Goal: Information Seeking & Learning: Learn about a topic

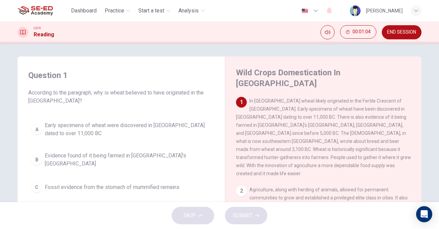
click at [241, 31] on div "CEFR Reading 00:01:04 END SESSION" at bounding box center [220, 32] width 426 height 14
click at [295, 152] on span "In [GEOGRAPHIC_DATA] wheat likely originated in the Fertile Crescent of [GEOGRA…" at bounding box center [323, 137] width 175 height 78
click at [295, 139] on span "In [GEOGRAPHIC_DATA] wheat likely originated in the Fertile Crescent of [GEOGRA…" at bounding box center [323, 137] width 175 height 78
click at [301, 123] on span "In [GEOGRAPHIC_DATA] wheat likely originated in the Fertile Crescent of [GEOGRA…" at bounding box center [323, 137] width 175 height 78
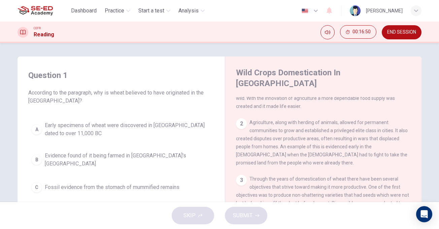
scroll to position [34, 0]
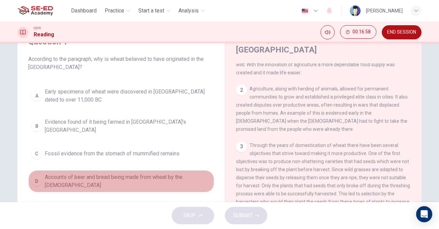
click at [38, 176] on div "D" at bounding box center [36, 181] width 11 height 11
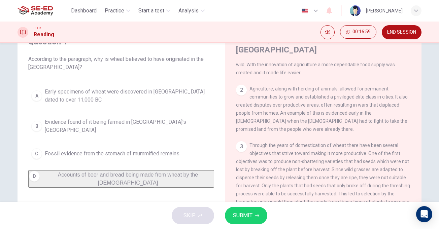
click at [244, 213] on span "SUBMIT" at bounding box center [243, 215] width 20 height 9
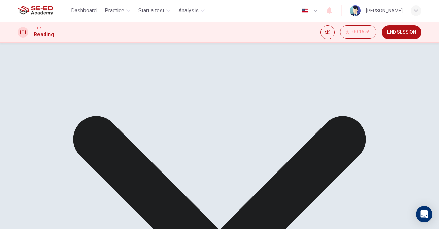
scroll to position [0, 0]
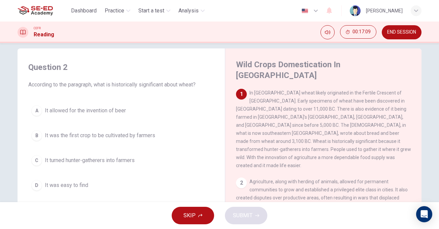
scroll to position [34, 0]
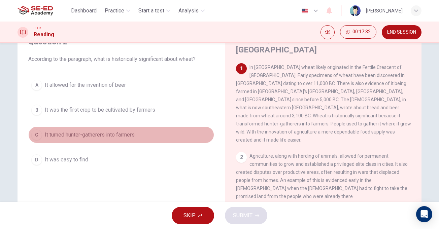
click at [37, 138] on div "C" at bounding box center [36, 135] width 11 height 11
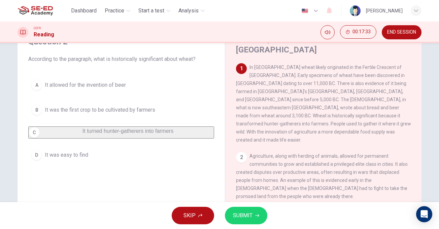
click at [248, 216] on span "SUBMIT" at bounding box center [243, 215] width 20 height 9
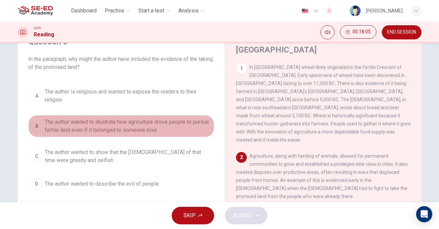
click at [35, 127] on div "B" at bounding box center [36, 126] width 11 height 11
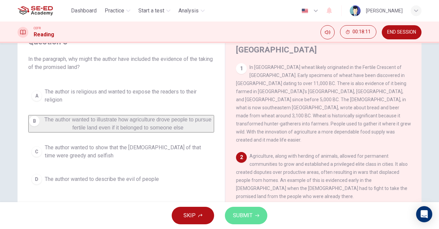
click at [244, 218] on span "SUBMIT" at bounding box center [243, 215] width 20 height 9
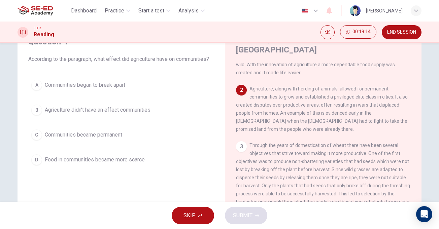
scroll to position [0, 0]
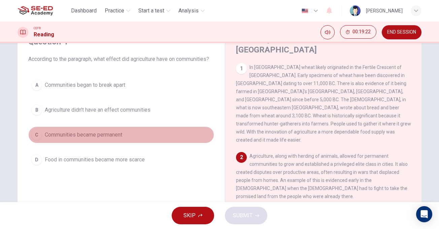
click at [34, 137] on div "C" at bounding box center [36, 135] width 11 height 11
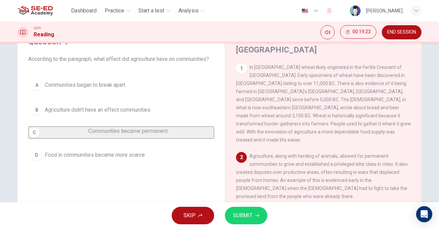
click at [240, 215] on span "SUBMIT" at bounding box center [243, 215] width 20 height 9
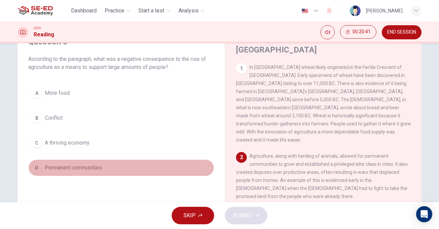
click at [35, 168] on div "D" at bounding box center [36, 168] width 11 height 11
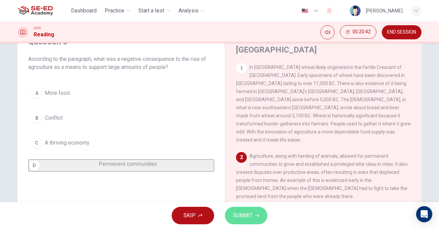
click at [243, 217] on span "SUBMIT" at bounding box center [243, 215] width 20 height 9
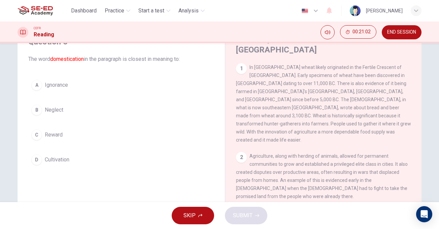
click at [33, 160] on div "D" at bounding box center [36, 160] width 11 height 11
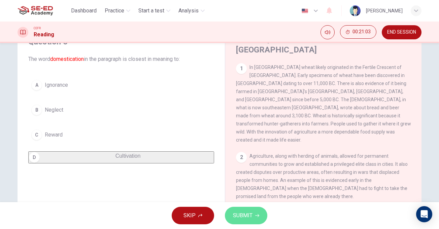
click at [251, 219] on span "SUBMIT" at bounding box center [243, 215] width 20 height 9
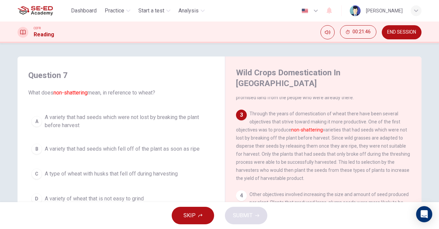
scroll to position [135, 0]
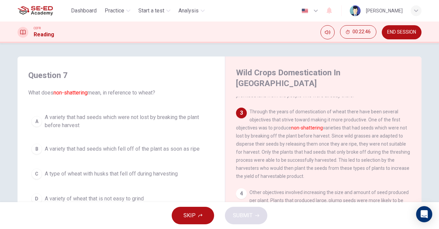
click at [34, 121] on div "A" at bounding box center [36, 121] width 11 height 11
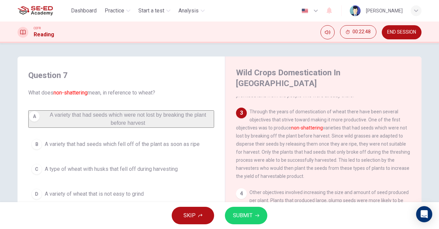
click at [242, 215] on span "SUBMIT" at bounding box center [243, 215] width 20 height 9
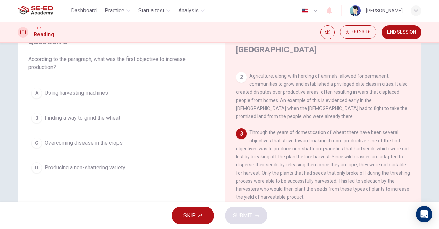
scroll to position [101, 0]
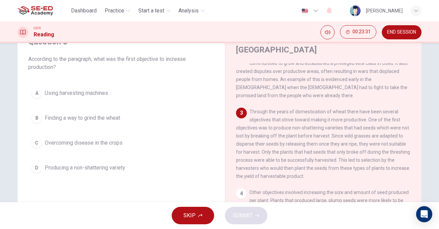
click at [36, 167] on div "D" at bounding box center [36, 168] width 11 height 11
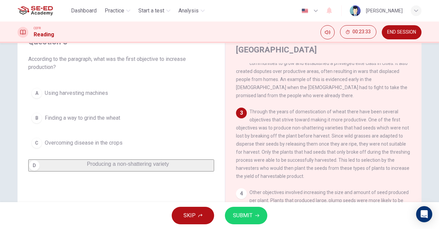
click at [251, 216] on span "SUBMIT" at bounding box center [243, 215] width 20 height 9
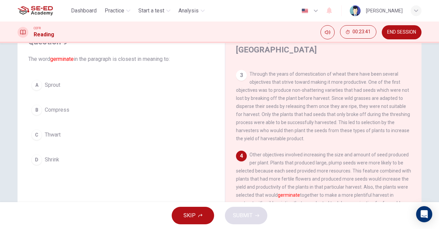
scroll to position [139, 0]
click at [34, 84] on div "A" at bounding box center [36, 85] width 11 height 11
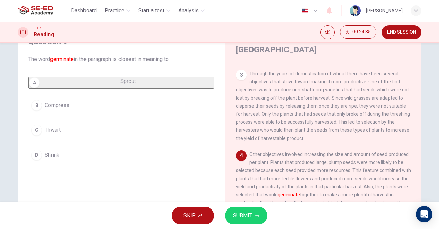
click at [246, 215] on span "SUBMIT" at bounding box center [243, 215] width 20 height 9
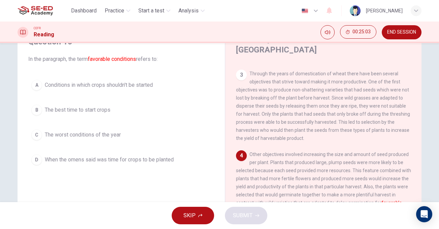
click at [35, 87] on div "A" at bounding box center [36, 85] width 11 height 11
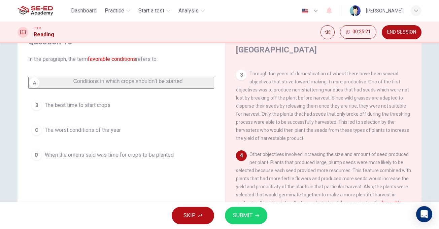
drag, startPoint x: 268, startPoint y: 194, endPoint x: 249, endPoint y: 142, distance: 55.3
click at [249, 150] on div "4 Other objectives involved increasing the size and amount of seed produced per…" at bounding box center [323, 182] width 175 height 65
drag, startPoint x: 248, startPoint y: 137, endPoint x: 270, endPoint y: 189, distance: 56.6
click at [270, 189] on div "4 Other objectives involved increasing the size and amount of seed produced per…" at bounding box center [323, 182] width 175 height 65
click at [254, 215] on button "SUBMIT" at bounding box center [246, 216] width 42 height 18
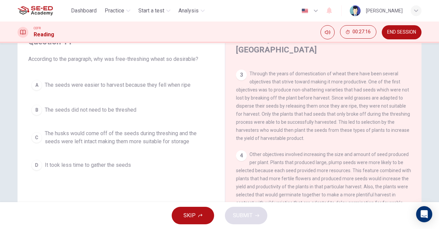
drag, startPoint x: 316, startPoint y: 127, endPoint x: 432, endPoint y: 71, distance: 128.9
click at [316, 127] on div "1 In [GEOGRAPHIC_DATA] wheat likely originated in the Fertile Crescent of [GEOG…" at bounding box center [328, 165] width 184 height 204
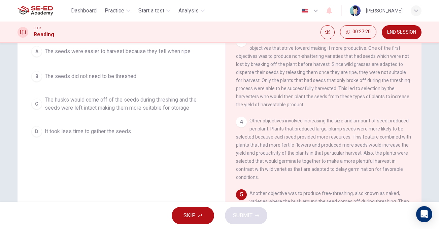
scroll to position [34, 0]
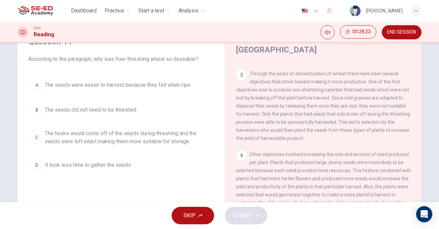
click at [337, 71] on span "Through the years of domestication of wheat there have been several objectives …" at bounding box center [323, 106] width 174 height 70
click at [293, 171] on span "Other objectives involved increasing the size and amount of seed produced per p…" at bounding box center [323, 183] width 175 height 62
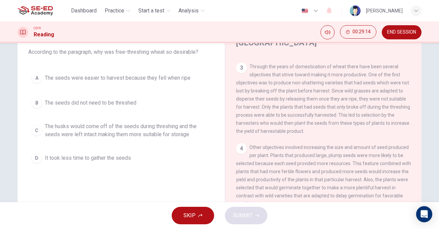
scroll to position [34, 0]
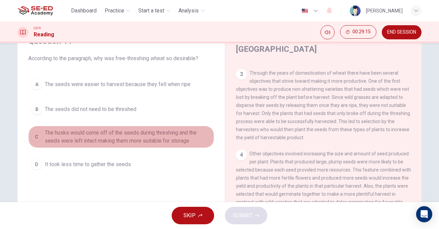
click at [35, 139] on div "C" at bounding box center [36, 137] width 11 height 11
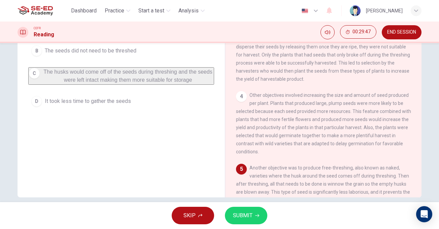
scroll to position [68, 0]
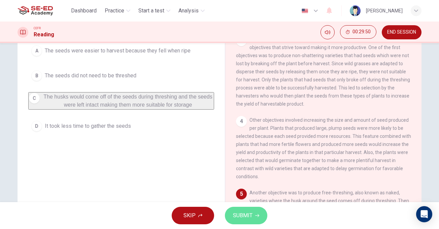
click at [240, 210] on button "SUBMIT" at bounding box center [246, 216] width 42 height 18
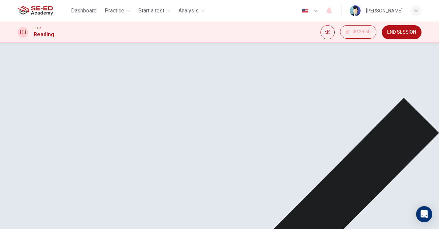
scroll to position [34, 0]
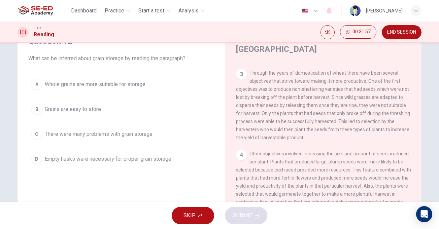
click at [90, 109] on span "Grains are easy to store" at bounding box center [73, 109] width 56 height 8
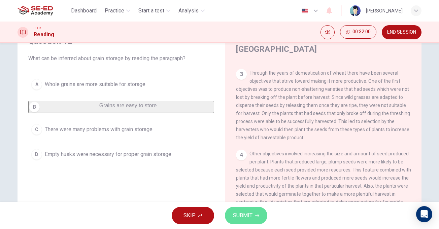
click at [242, 213] on span "SUBMIT" at bounding box center [243, 215] width 20 height 9
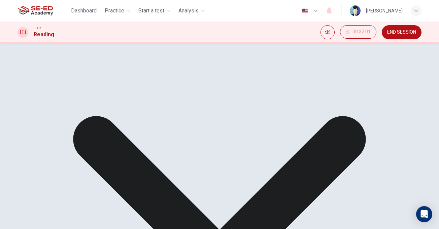
scroll to position [102, 0]
click at [359, 175] on span "Another objective was to produce free-threshing, also known as naked, varieties…" at bounding box center [323, 176] width 174 height 38
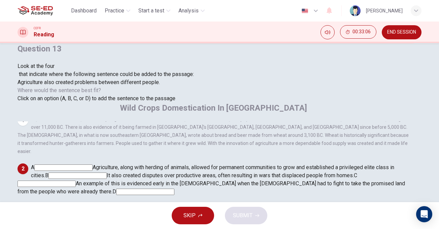
scroll to position [18, 0]
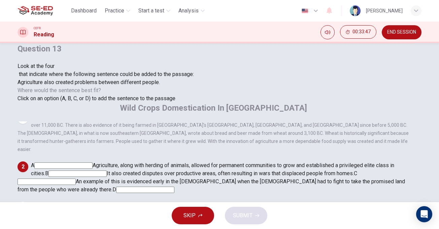
click at [107, 171] on input at bounding box center [77, 174] width 58 height 6
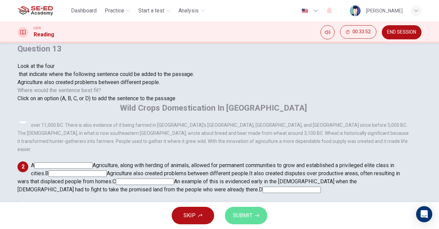
click at [240, 213] on span "SUBMIT" at bounding box center [243, 215] width 20 height 9
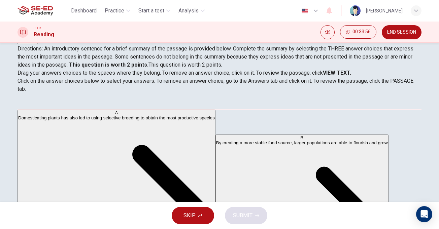
scroll to position [67, 0]
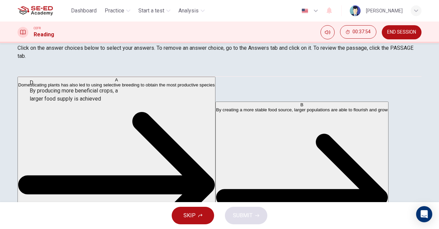
scroll to position [106, 0]
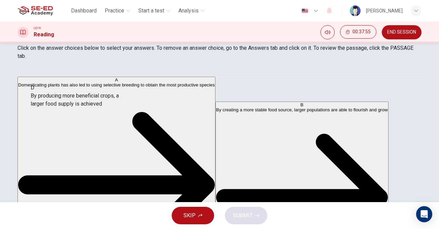
drag, startPoint x: 79, startPoint y: 130, endPoint x: 82, endPoint y: 105, distance: 25.5
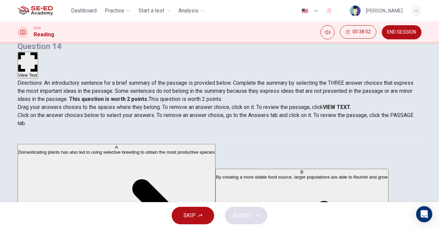
scroll to position [0, 0]
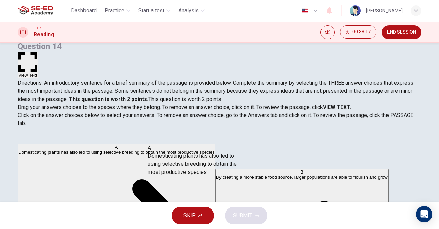
drag, startPoint x: 91, startPoint y: 161, endPoint x: 214, endPoint y: 166, distance: 123.0
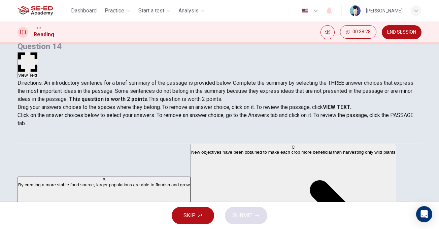
scroll to position [38, 0]
drag, startPoint x: 127, startPoint y: 171, endPoint x: 129, endPoint y: 180, distance: 9.3
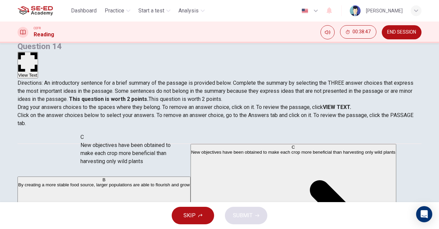
scroll to position [48, 0]
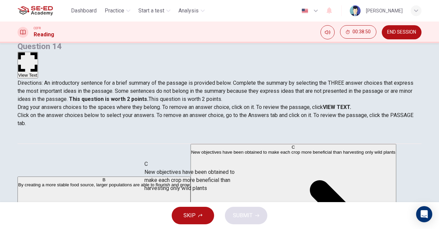
drag, startPoint x: 76, startPoint y: 158, endPoint x: 197, endPoint y: 190, distance: 125.2
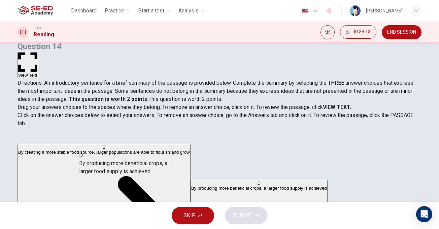
scroll to position [35, 0]
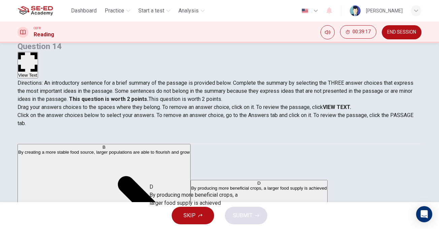
drag, startPoint x: 65, startPoint y: 160, endPoint x: 187, endPoint y: 200, distance: 128.5
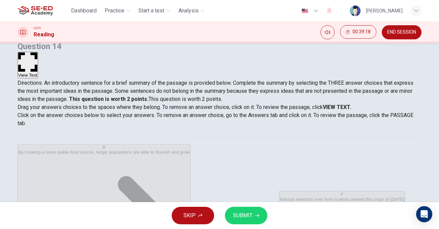
scroll to position [0, 0]
click at [240, 223] on button "SUBMIT" at bounding box center [246, 216] width 42 height 18
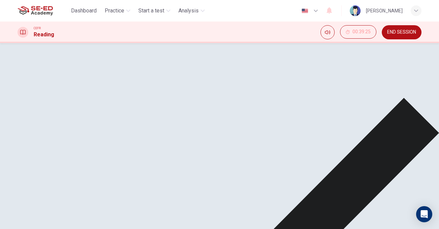
scroll to position [102, 0]
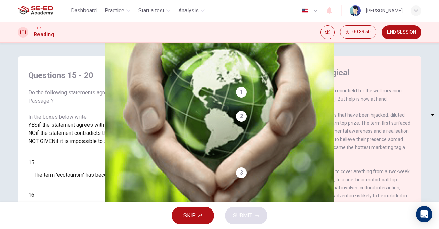
scroll to position [0, 0]
